Goal: Consume media (video, audio): Consume media (video, audio)

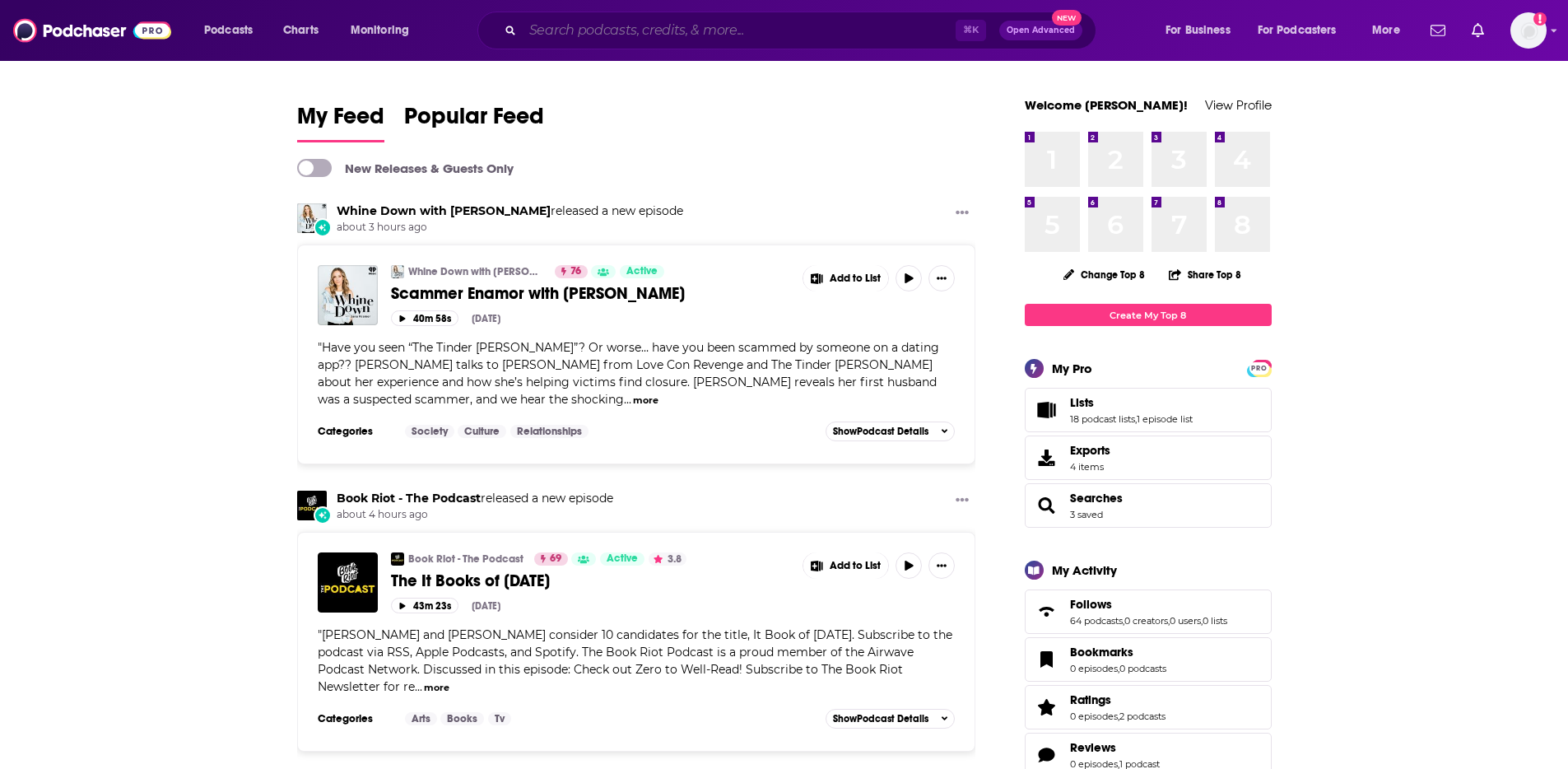
click at [771, 39] on input "Search podcasts, credits, & more..." at bounding box center [739, 31] width 433 height 26
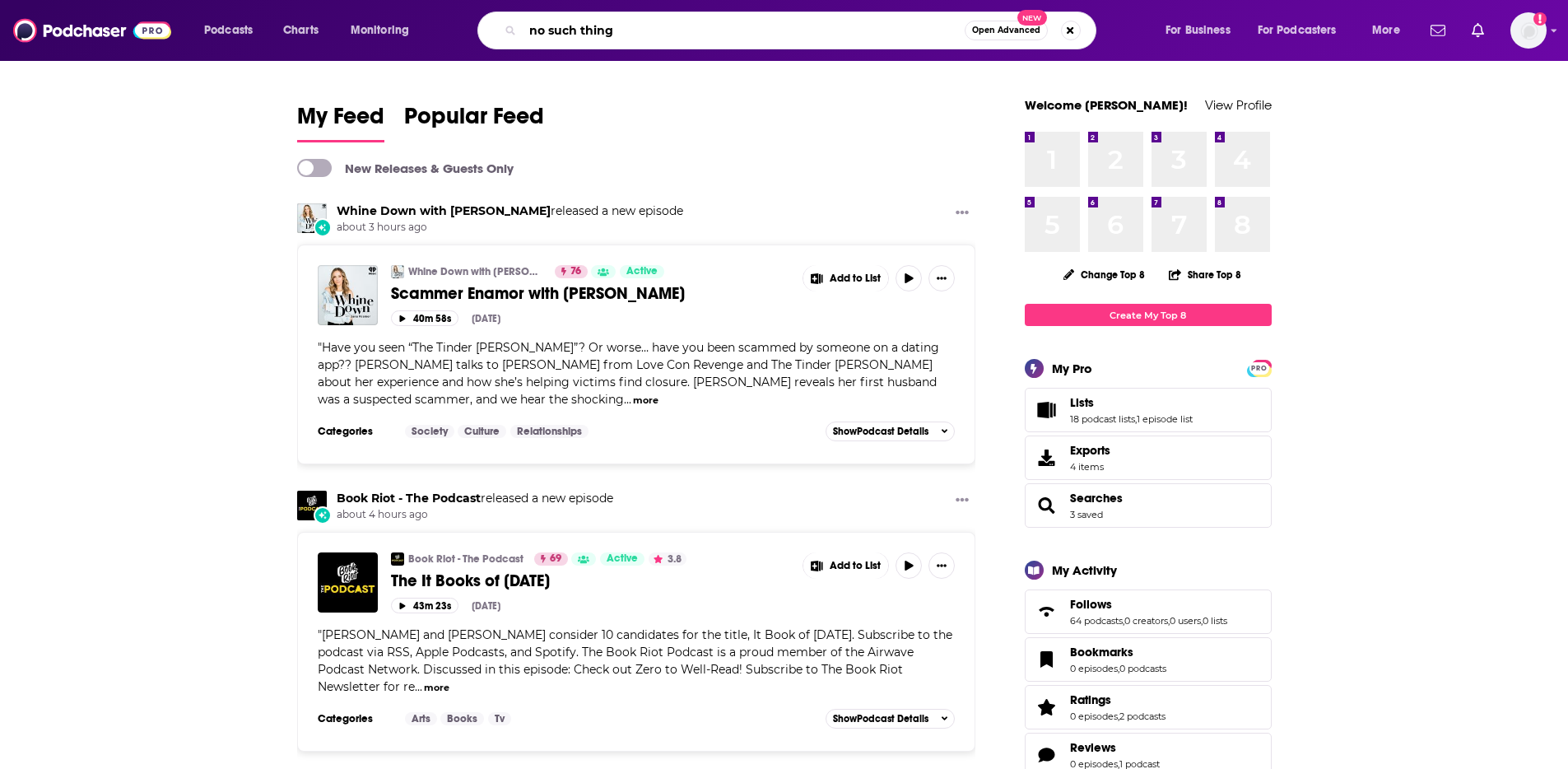
type input "no such thing"
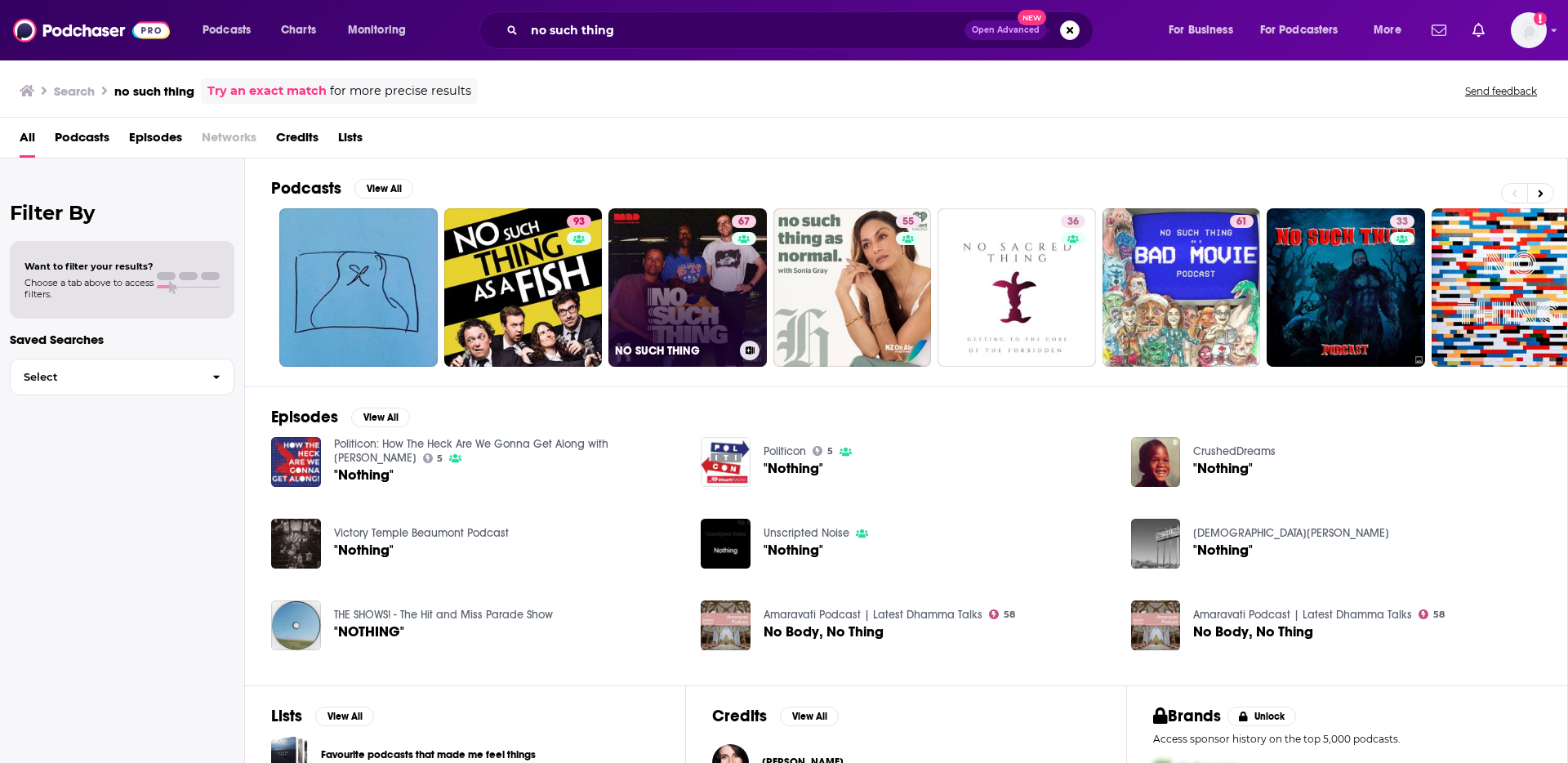
click at [740, 264] on div "67" at bounding box center [745, 277] width 28 height 126
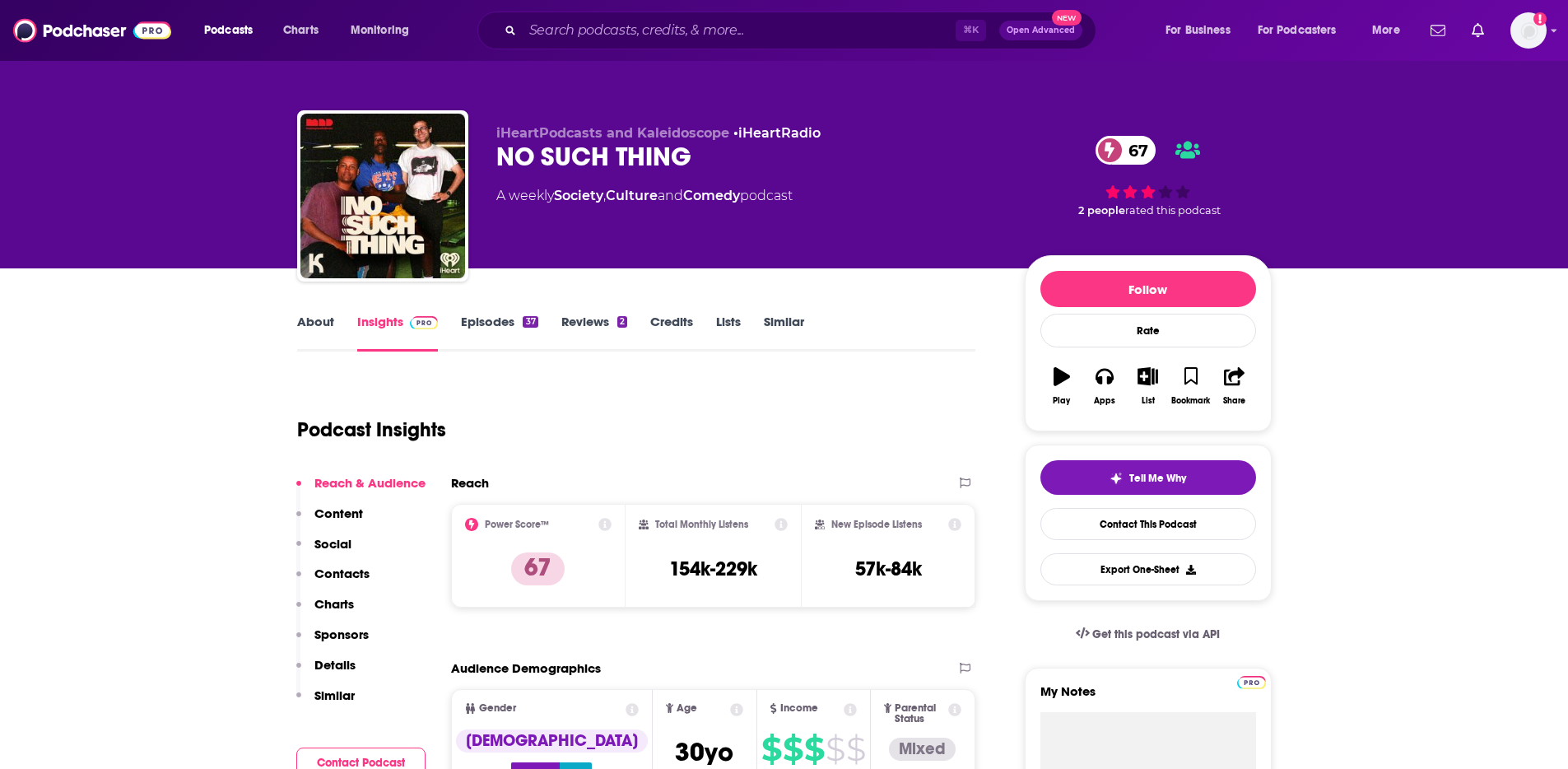
click at [507, 331] on link "Episodes 37" at bounding box center [499, 332] width 77 height 38
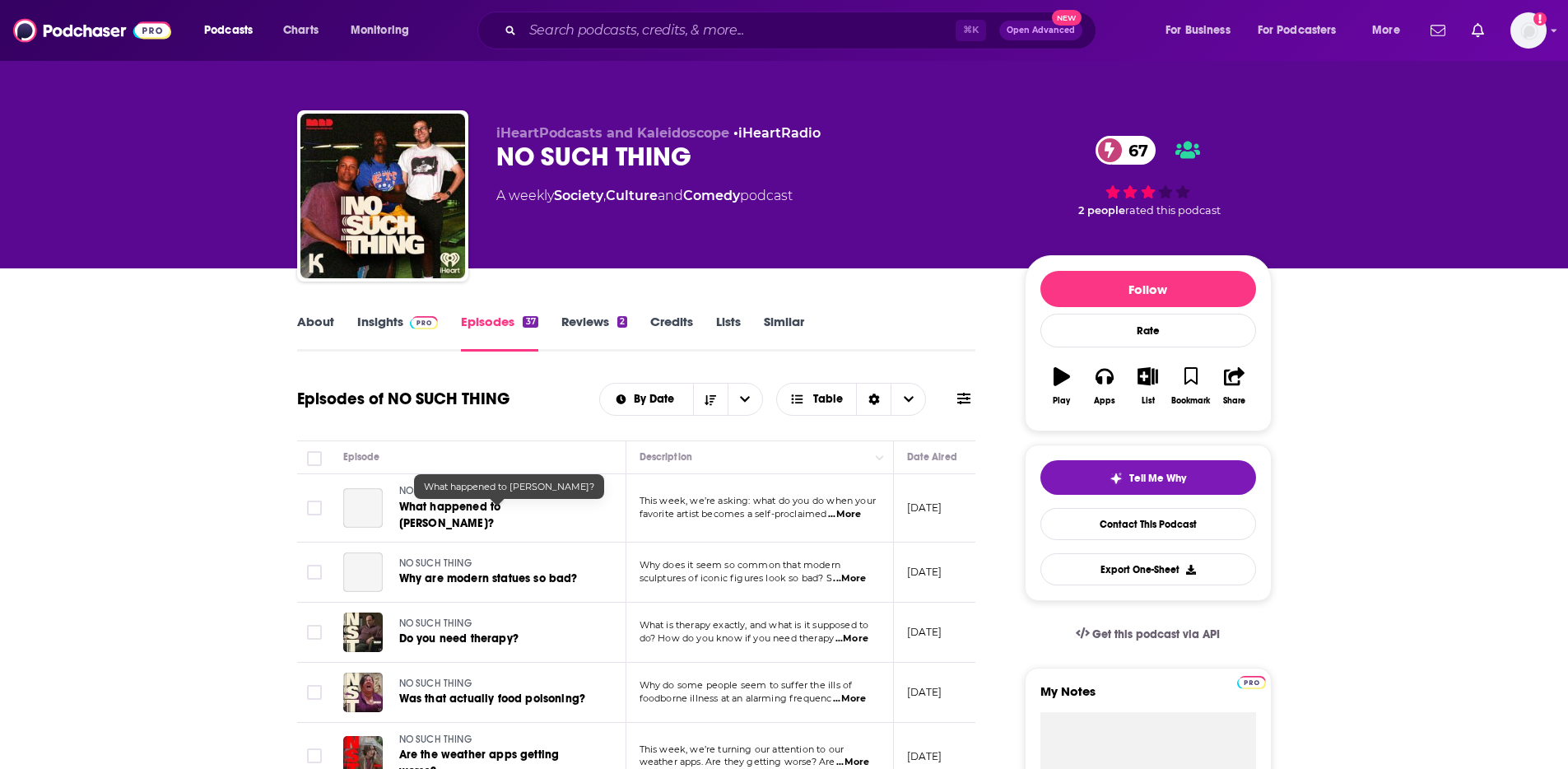
click at [557, 521] on div "NO SUCH THING What happened to [PERSON_NAME]?" at bounding box center [499, 508] width 198 height 48
click at [501, 513] on span "What happened to [PERSON_NAME]?" at bounding box center [451, 515] width 102 height 31
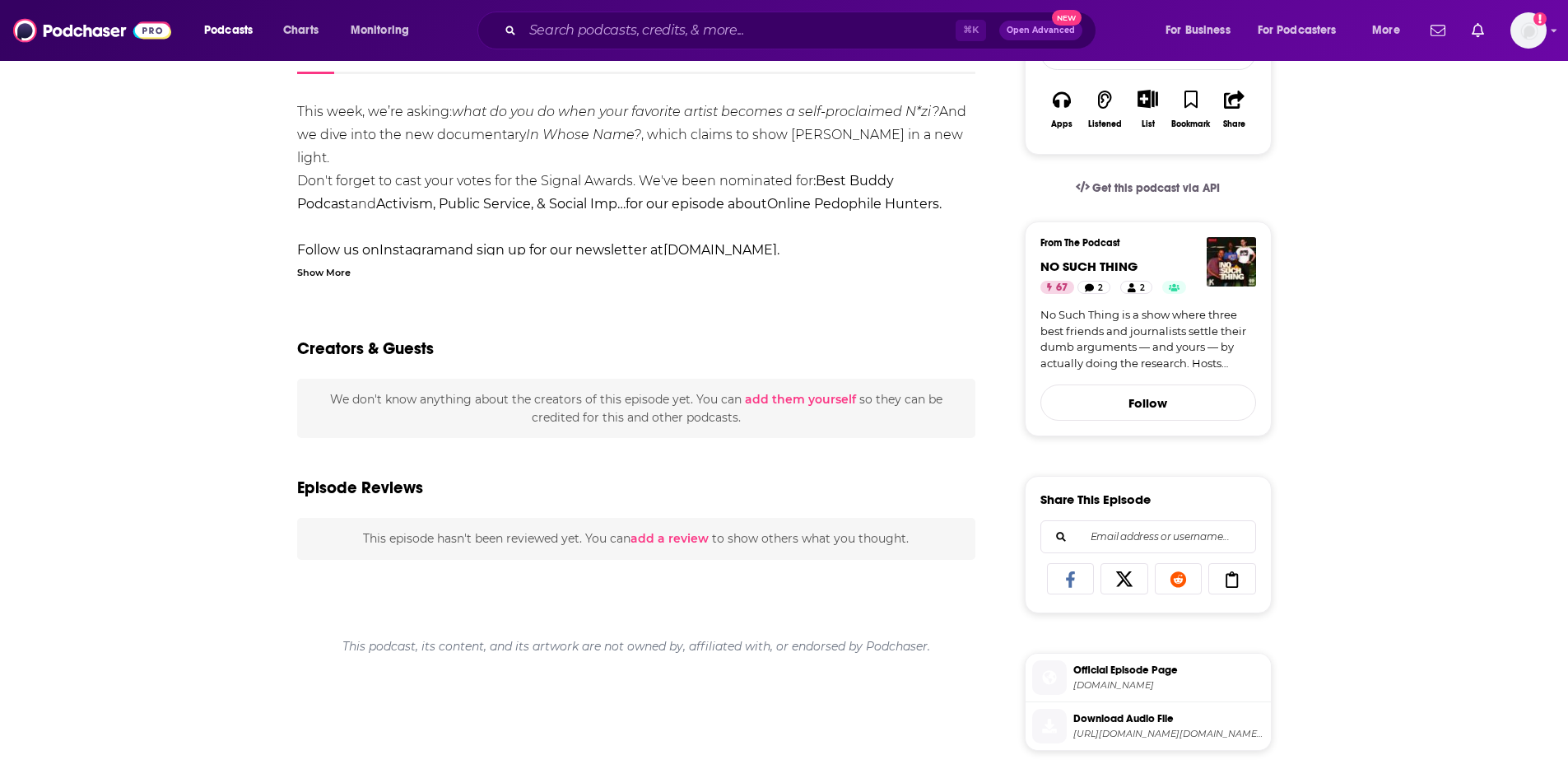
scroll to position [301, 0]
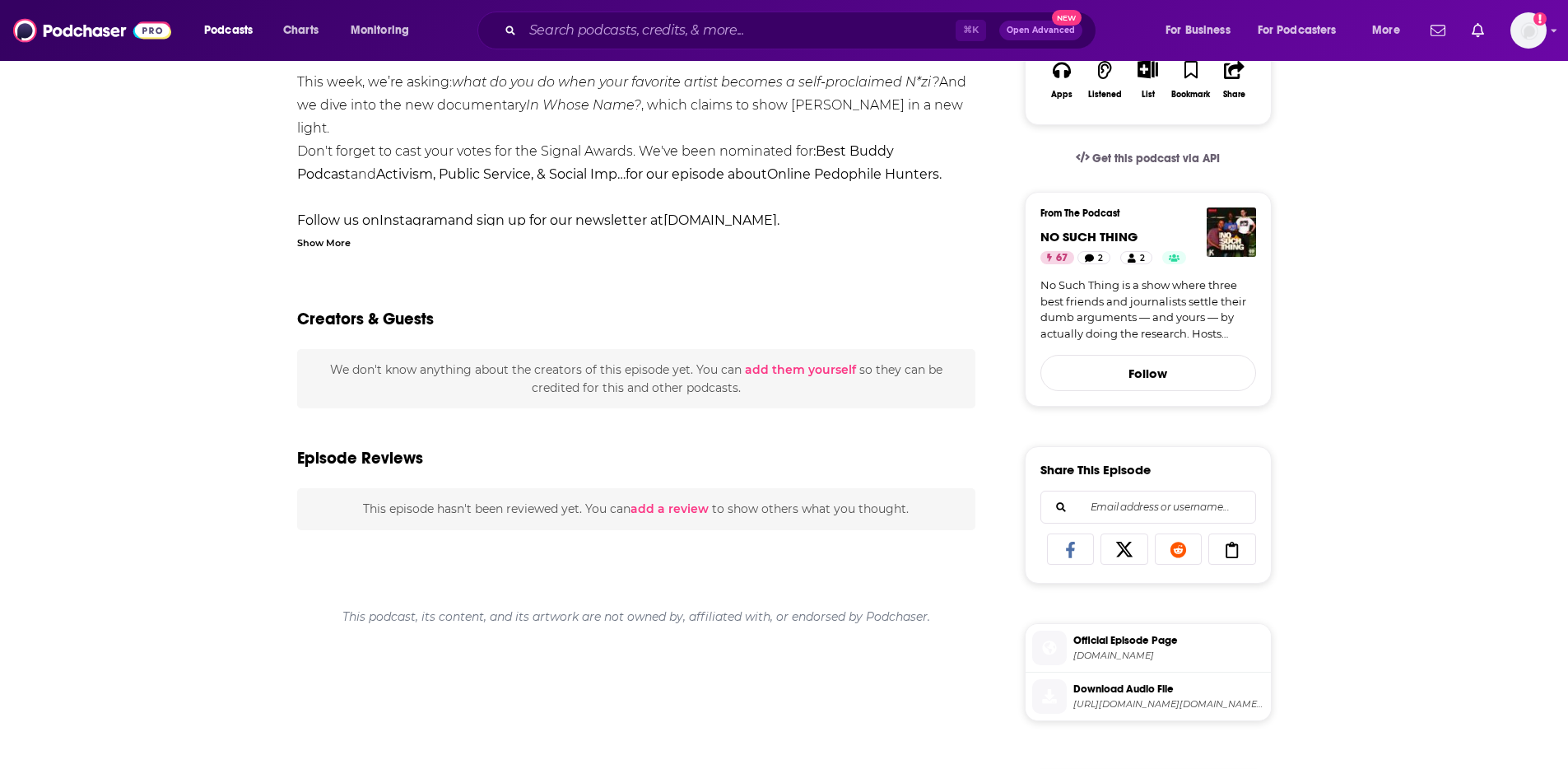
click at [1198, 710] on span "[URL][DOMAIN_NAME][DOMAIN_NAME][DOMAIN_NAME]" at bounding box center [1168, 704] width 191 height 12
